Goal: Information Seeking & Learning: Learn about a topic

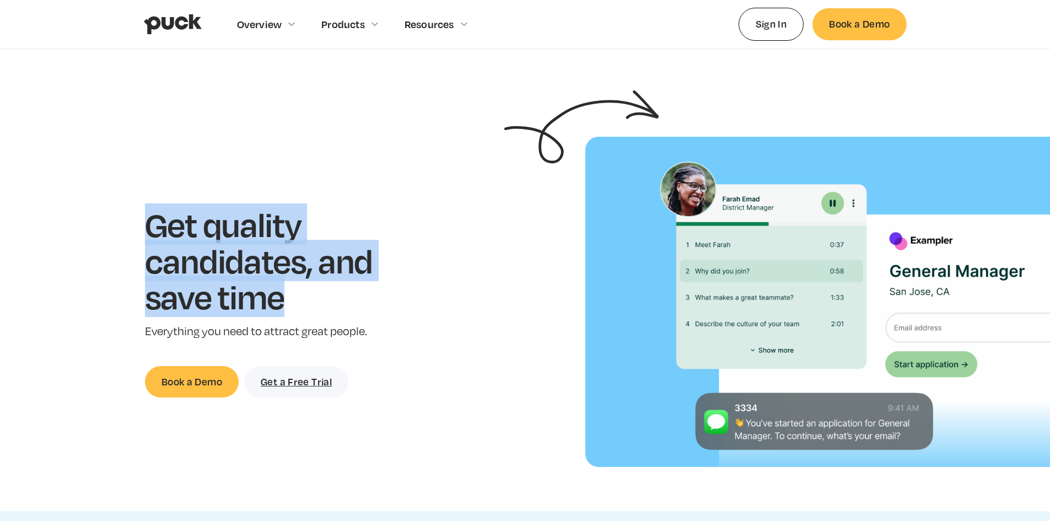
drag, startPoint x: 155, startPoint y: 218, endPoint x: 381, endPoint y: 289, distance: 237.0
click at [381, 289] on h1 "Get quality candidates, and save time" at bounding box center [276, 260] width 262 height 109
click at [353, 289] on h1 "Get quality candidates, and save time" at bounding box center [276, 260] width 262 height 109
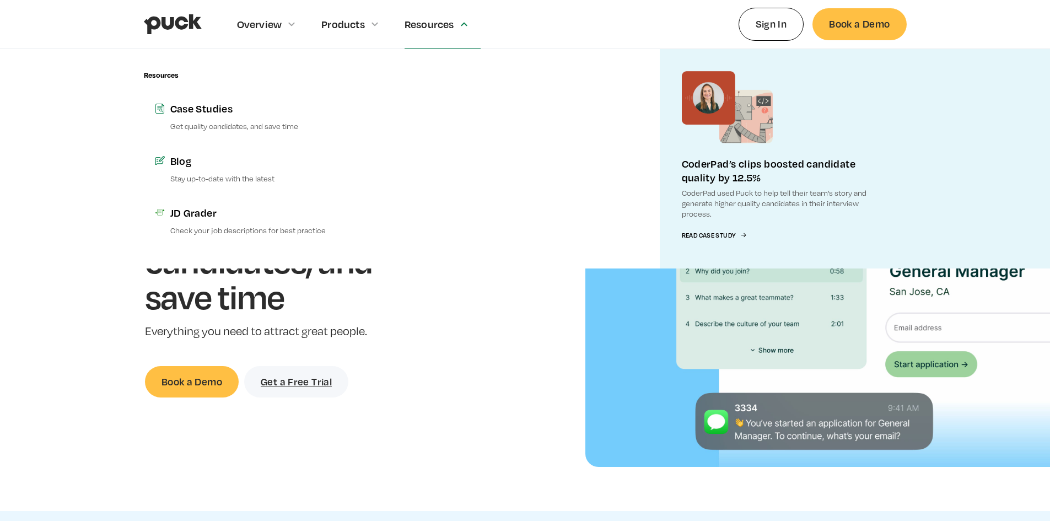
drag, startPoint x: 498, startPoint y: 351, endPoint x: 463, endPoint y: 43, distance: 309.6
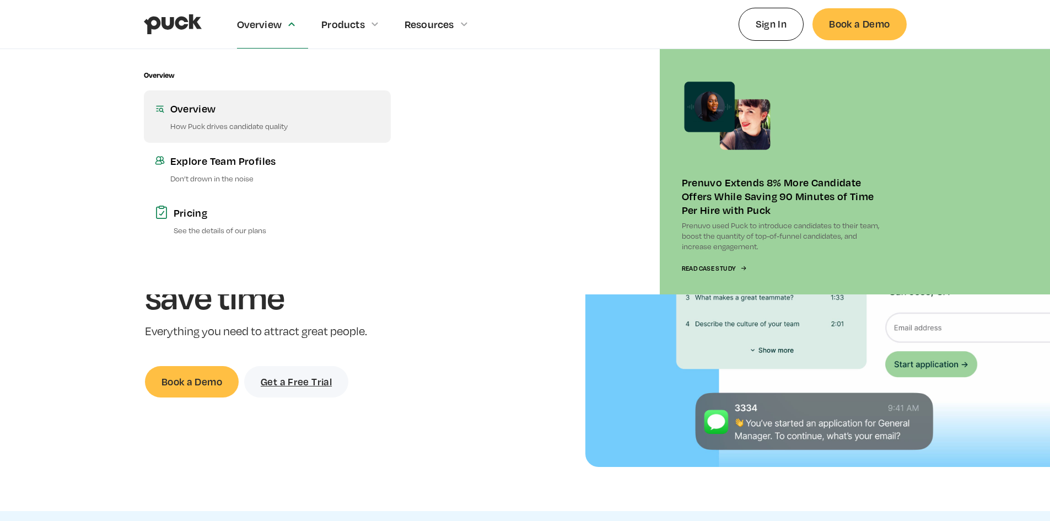
click at [206, 107] on div "Overview" at bounding box center [274, 108] width 209 height 14
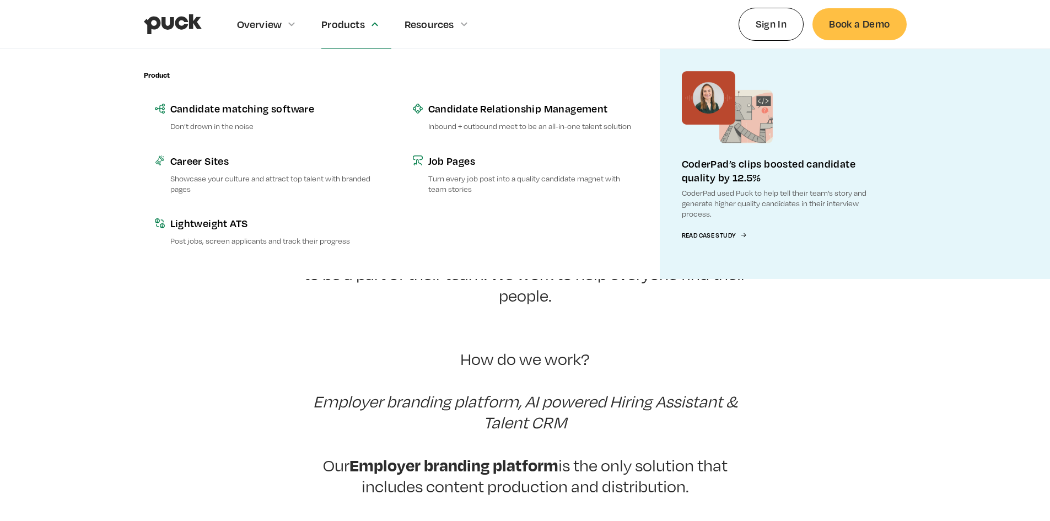
click at [384, 292] on p "At Puck, we believe that the hiring process should be about people. After all, …" at bounding box center [525, 444] width 469 height 488
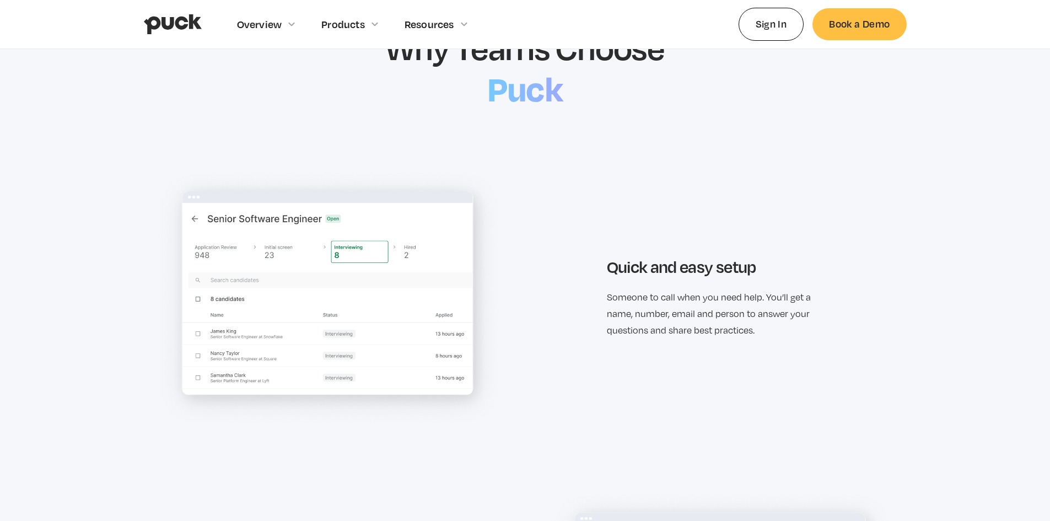
scroll to position [1047, 0]
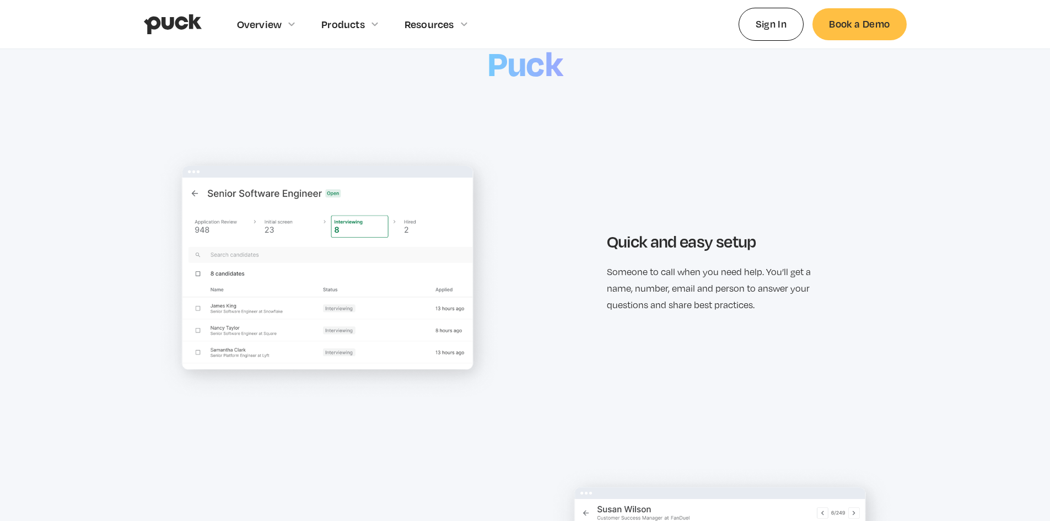
click at [271, 334] on img at bounding box center [329, 272] width 348 height 261
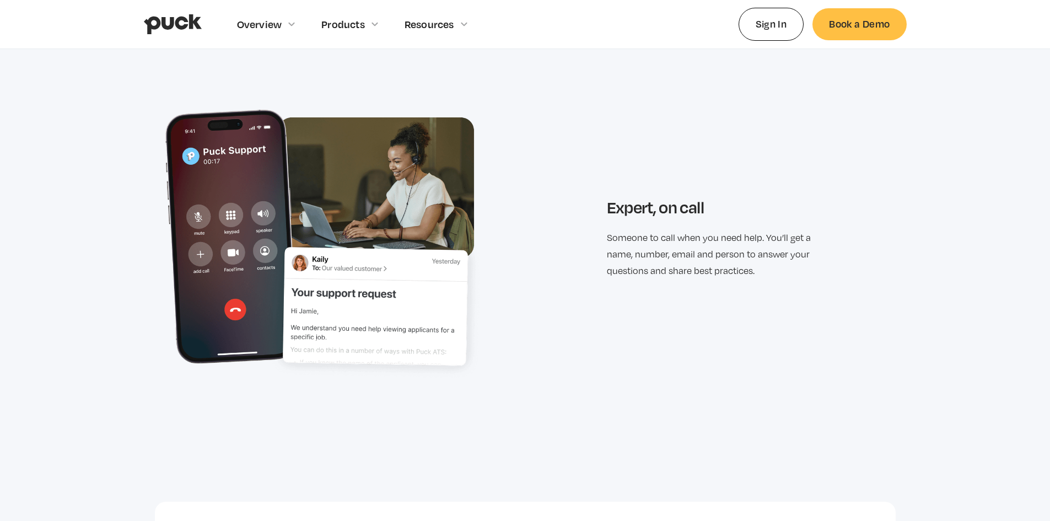
scroll to position [0, 0]
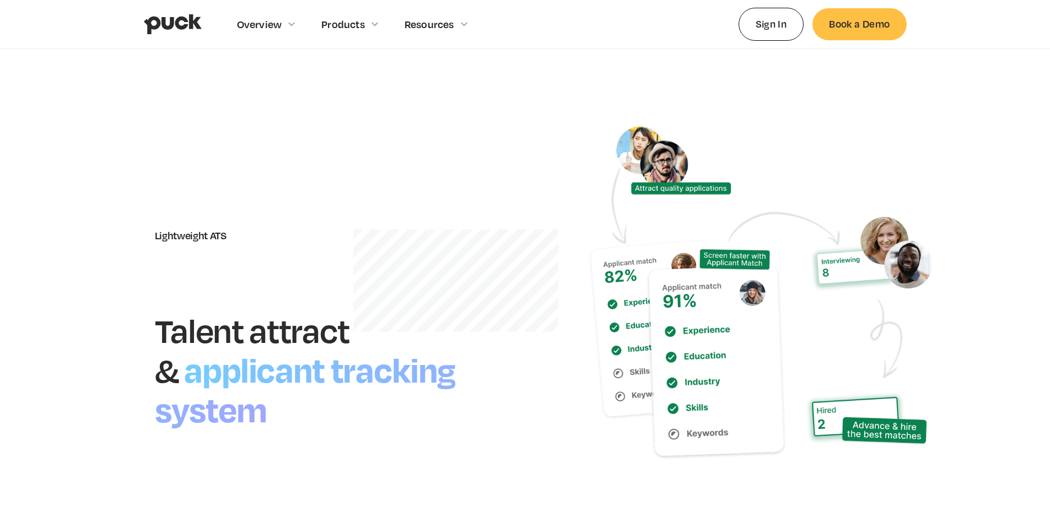
drag, startPoint x: 516, startPoint y: 445, endPoint x: 540, endPoint y: 74, distance: 371.8
